Goal: Task Accomplishment & Management: Use online tool/utility

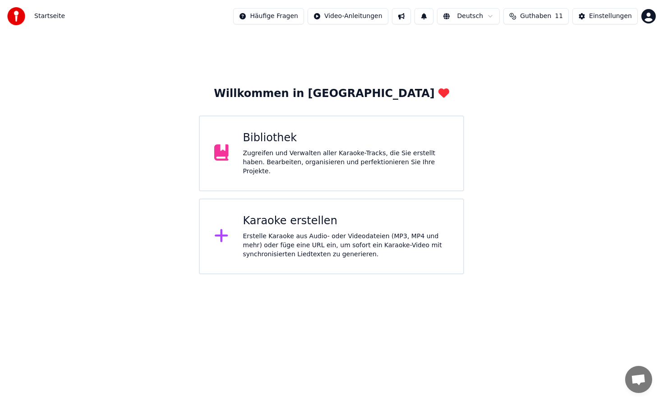
click at [372, 216] on div "Karaoke erstellen" at bounding box center [346, 221] width 206 height 14
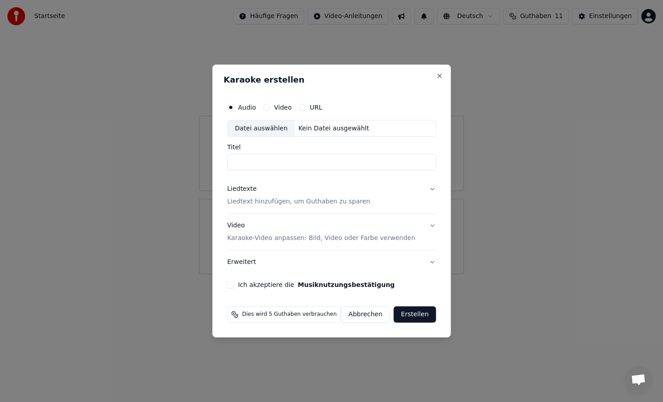
click at [343, 200] on p "Liedtext hinzufügen, um Guthaben zu sparen" at bounding box center [298, 202] width 143 height 9
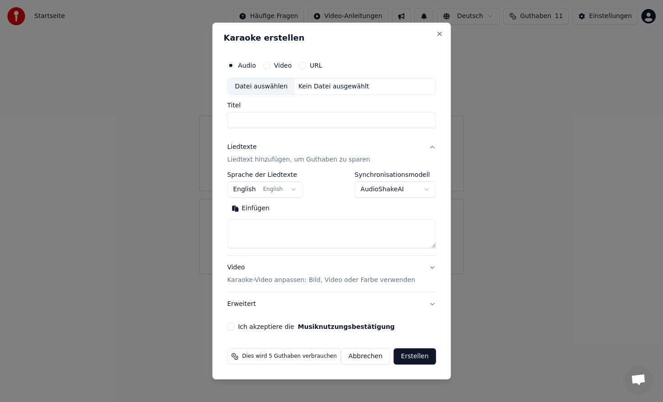
click at [312, 123] on input "Titel" at bounding box center [331, 120] width 209 height 16
click at [309, 88] on div "Kein Datei ausgewählt" at bounding box center [334, 86] width 78 height 9
type input "**********"
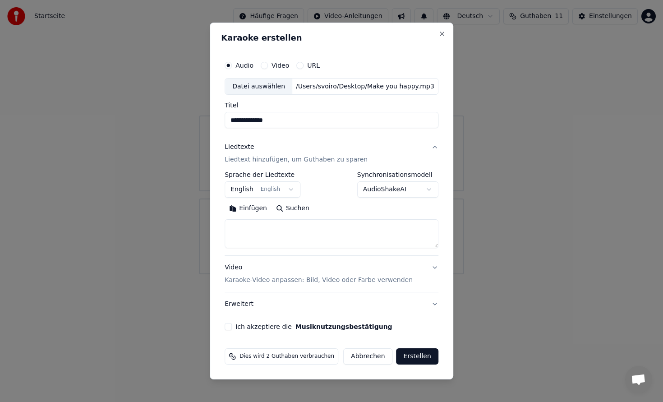
click at [282, 231] on textarea at bounding box center [332, 234] width 214 height 29
paste textarea "**********"
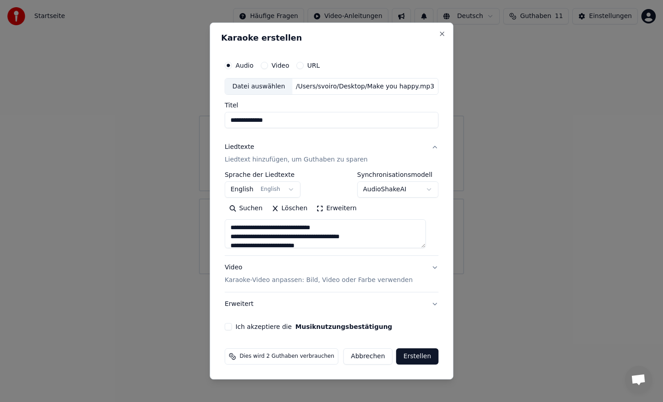
scroll to position [255, 0]
type textarea "**********"
click at [311, 283] on p "Karaoke-Video anpassen: Bild, Video oder Farbe verwenden" at bounding box center [319, 280] width 188 height 9
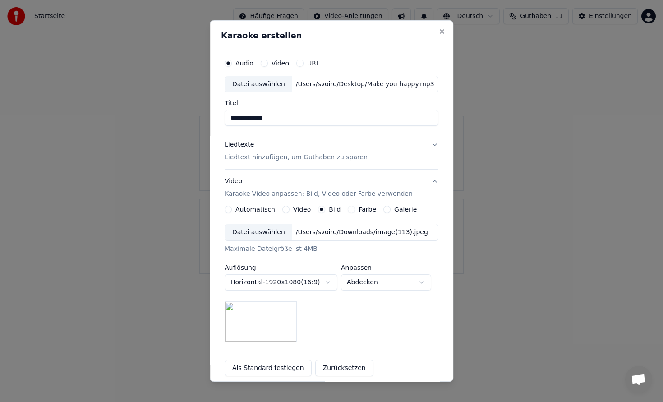
click at [325, 232] on div "/Users/svoiro/Downloads/image(113).jpeg" at bounding box center [361, 232] width 139 height 9
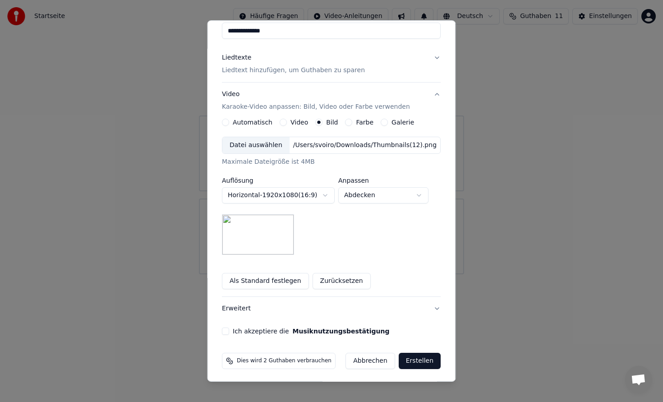
scroll to position [89, 0]
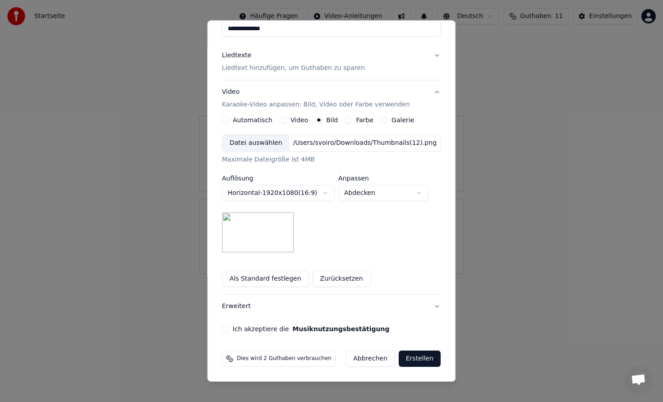
click at [229, 330] on button "Ich akzeptiere die Musiknutzungsbestätigung" at bounding box center [225, 328] width 7 height 7
click at [415, 360] on button "Erstellen" at bounding box center [420, 359] width 42 height 16
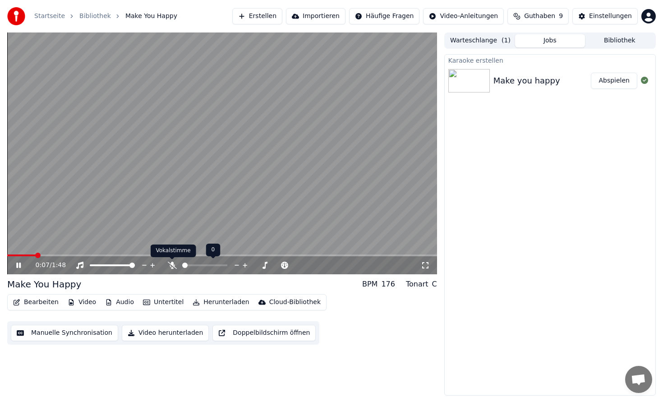
click at [172, 265] on icon at bounding box center [172, 265] width 9 height 7
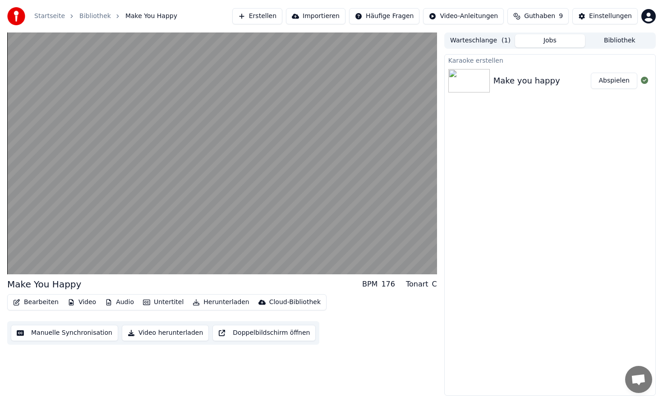
click at [180, 334] on button "Video herunterladen" at bounding box center [165, 333] width 87 height 16
click at [620, 83] on button "Anzeigen" at bounding box center [615, 81] width 45 height 16
